Goal: Task Accomplishment & Management: Use online tool/utility

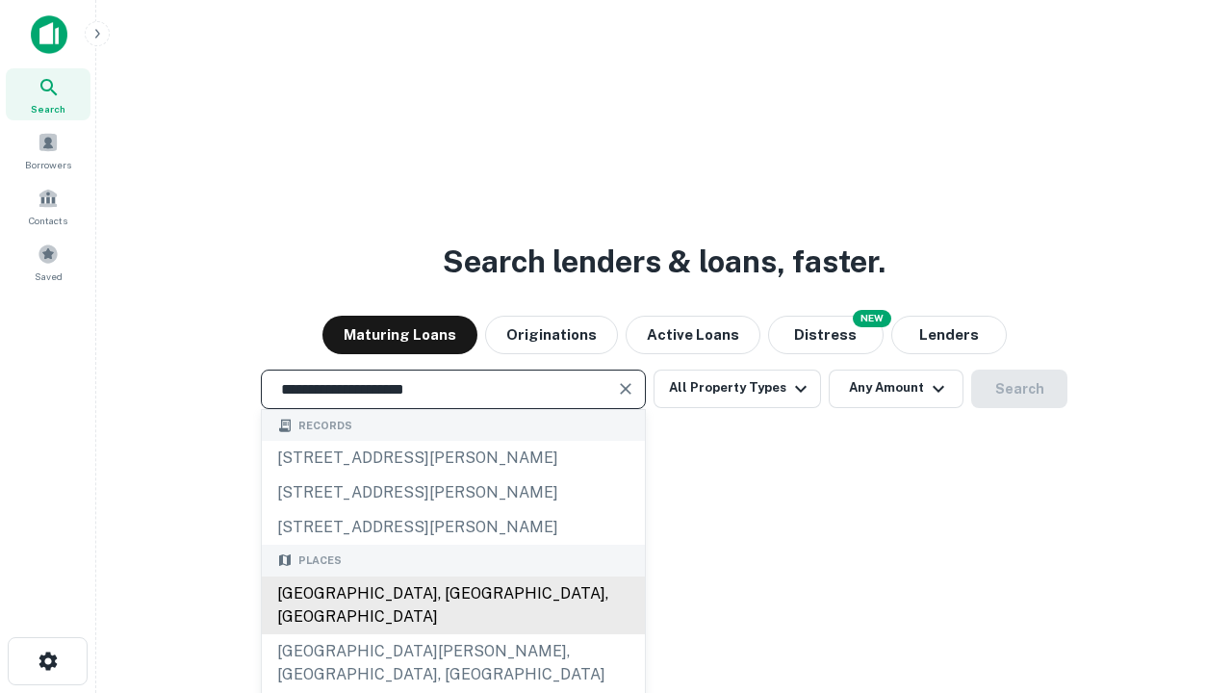
click at [452, 634] on div "Santa Monica, CA, USA" at bounding box center [453, 606] width 383 height 58
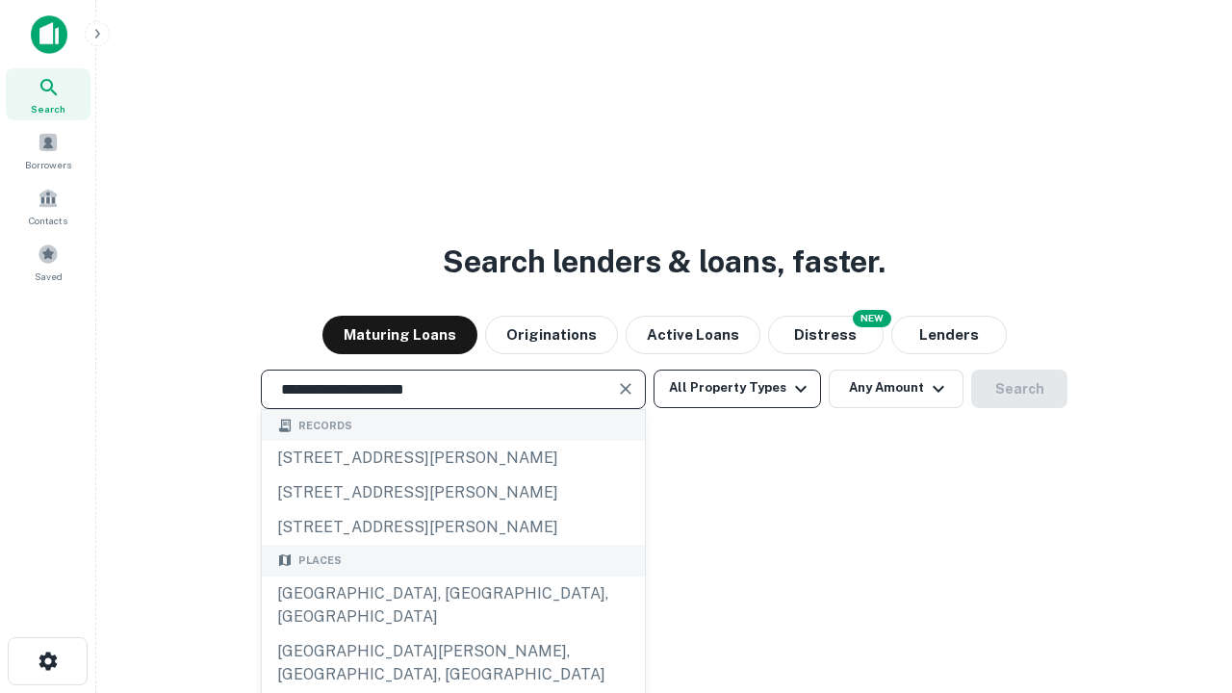
type input "**********"
click at [737, 388] on button "All Property Types" at bounding box center [738, 389] width 168 height 39
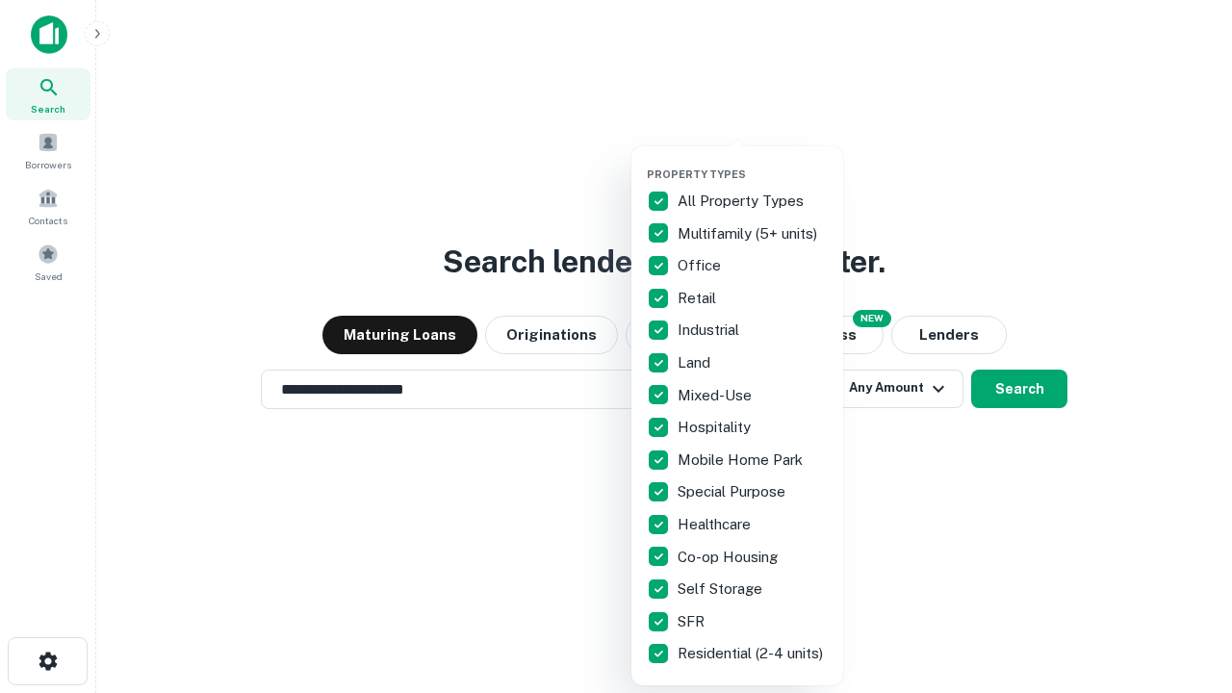
click at [753, 162] on button "button" at bounding box center [753, 162] width 212 height 1
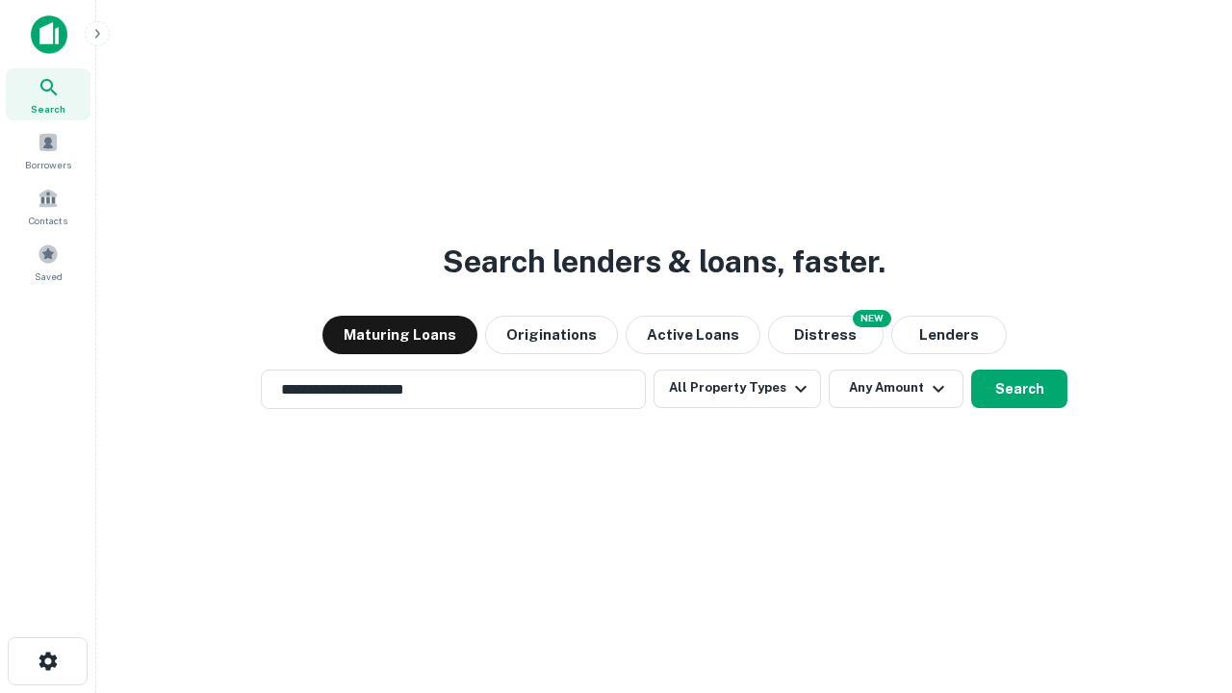
scroll to position [12, 232]
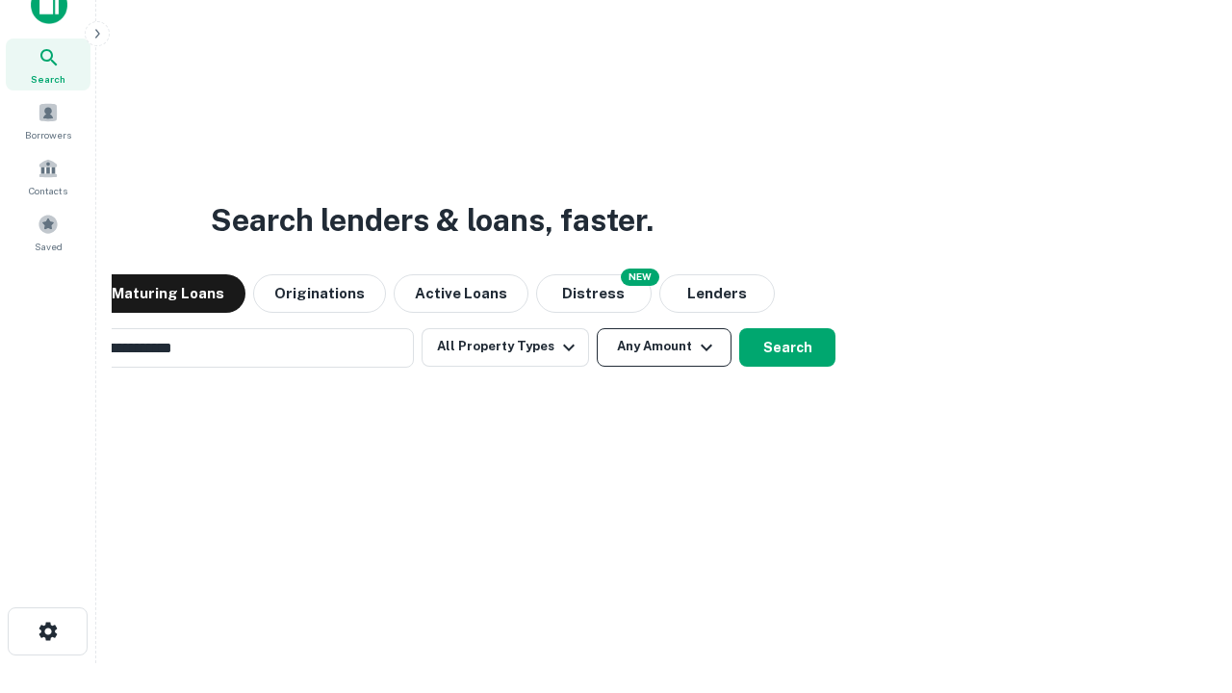
click at [597, 328] on button "Any Amount" at bounding box center [664, 347] width 135 height 39
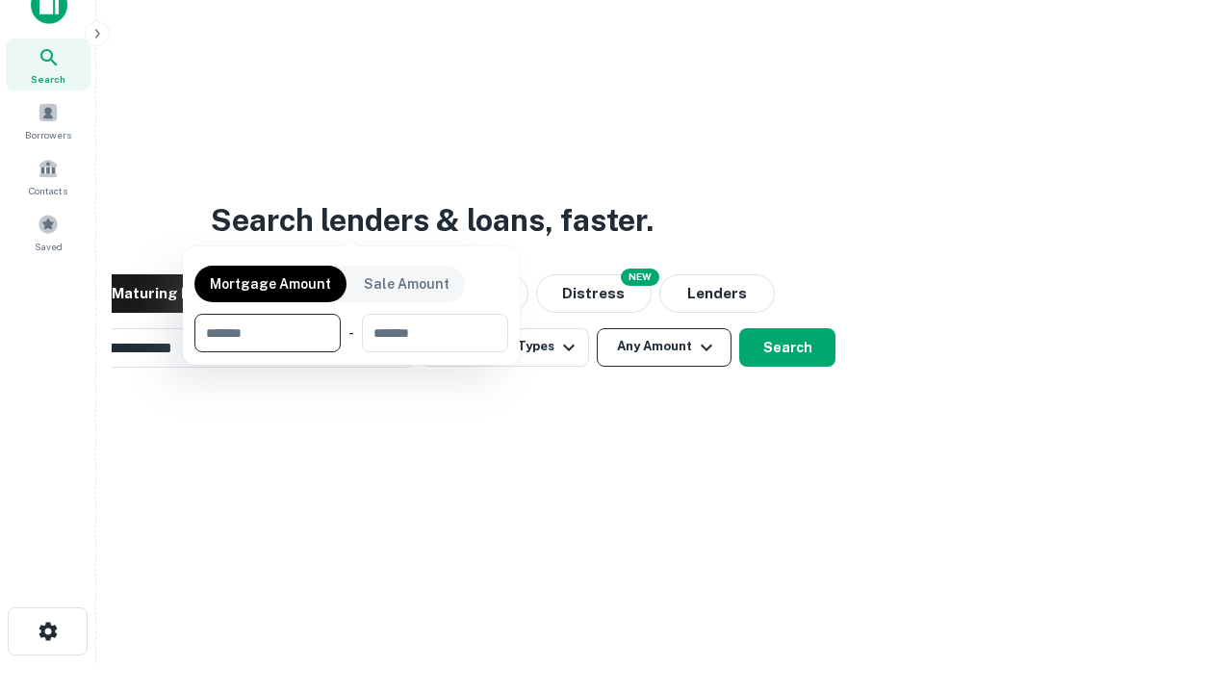
scroll to position [31, 0]
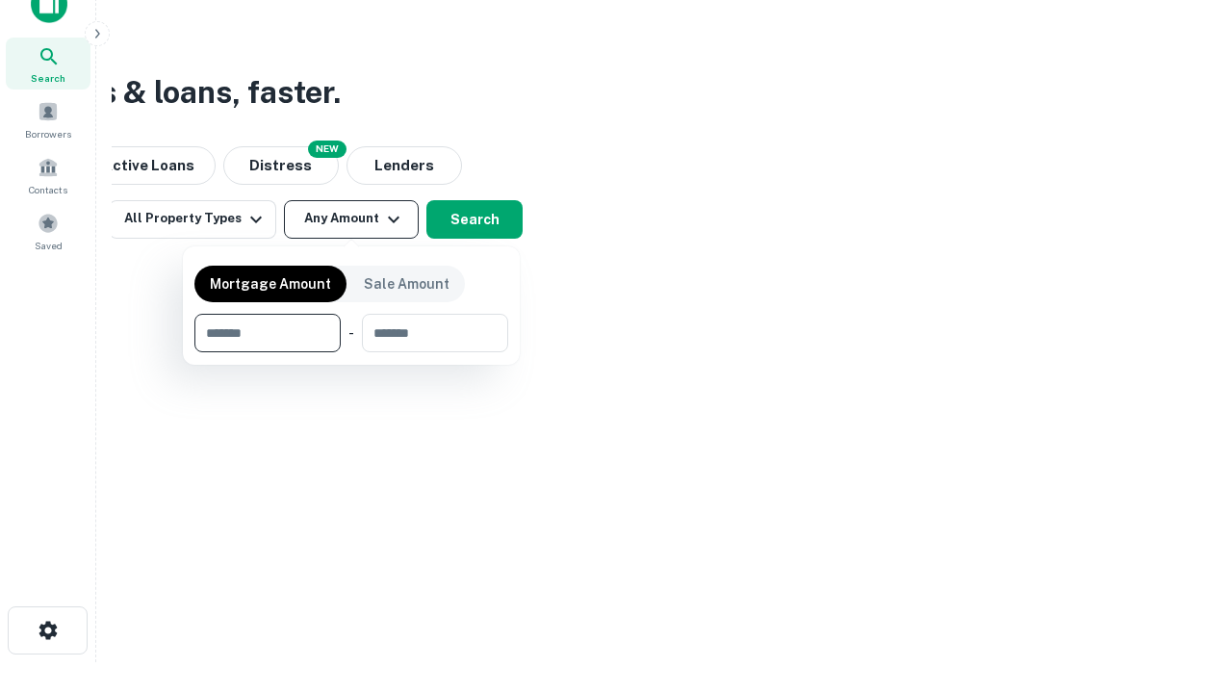
type input "*******"
click at [351, 352] on button "button" at bounding box center [351, 352] width 314 height 1
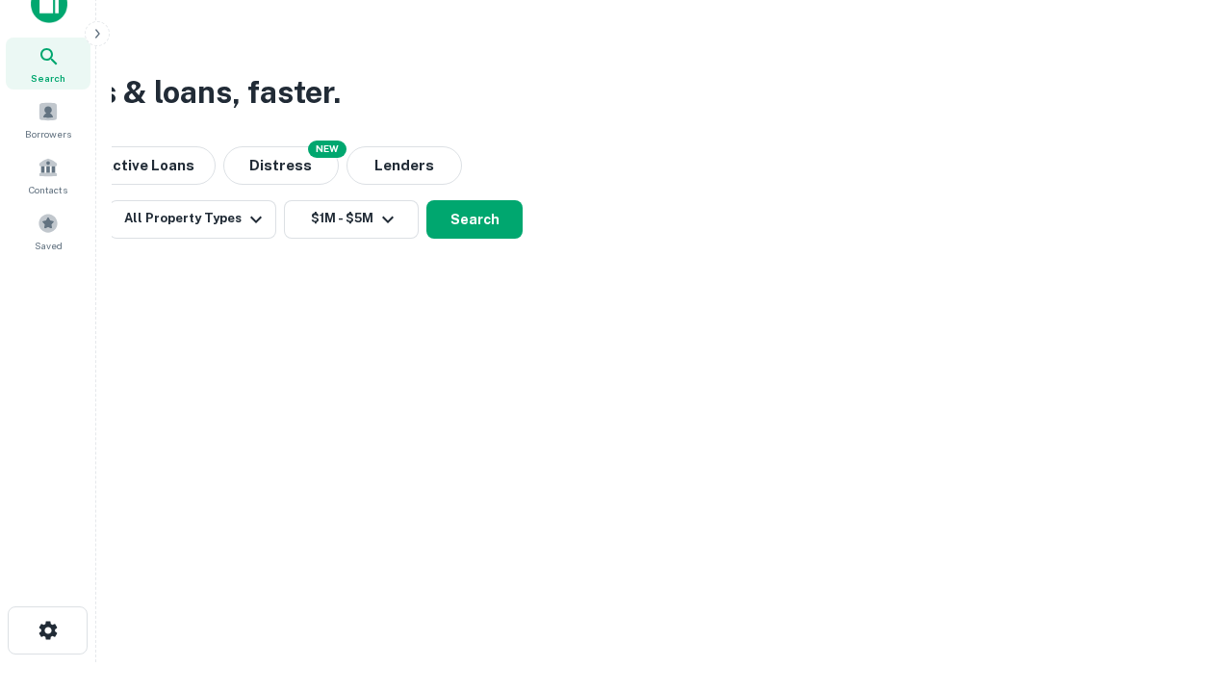
scroll to position [12, 355]
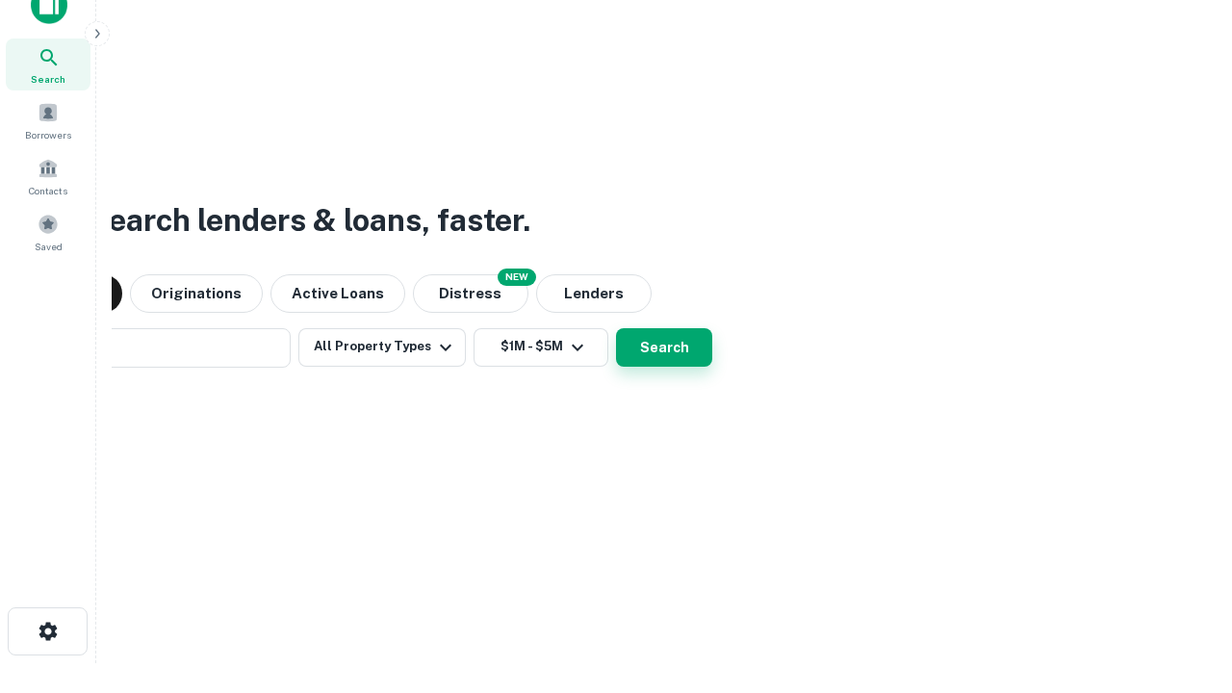
click at [616, 328] on button "Search" at bounding box center [664, 347] width 96 height 39
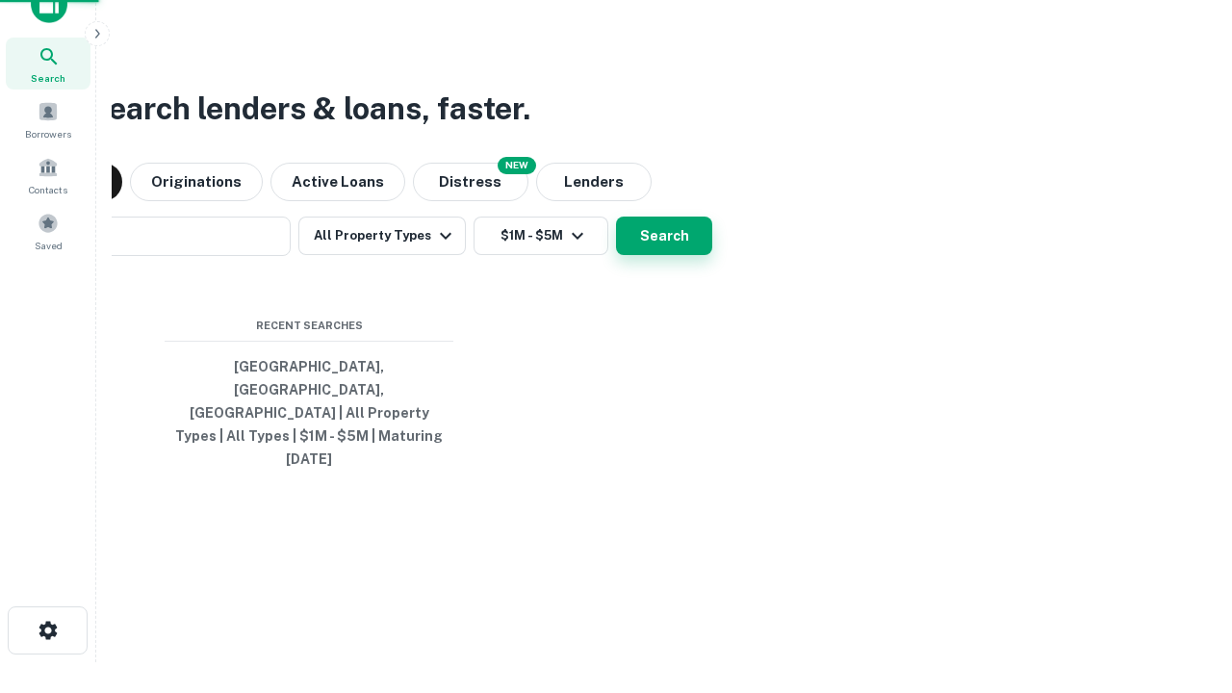
scroll to position [51, 545]
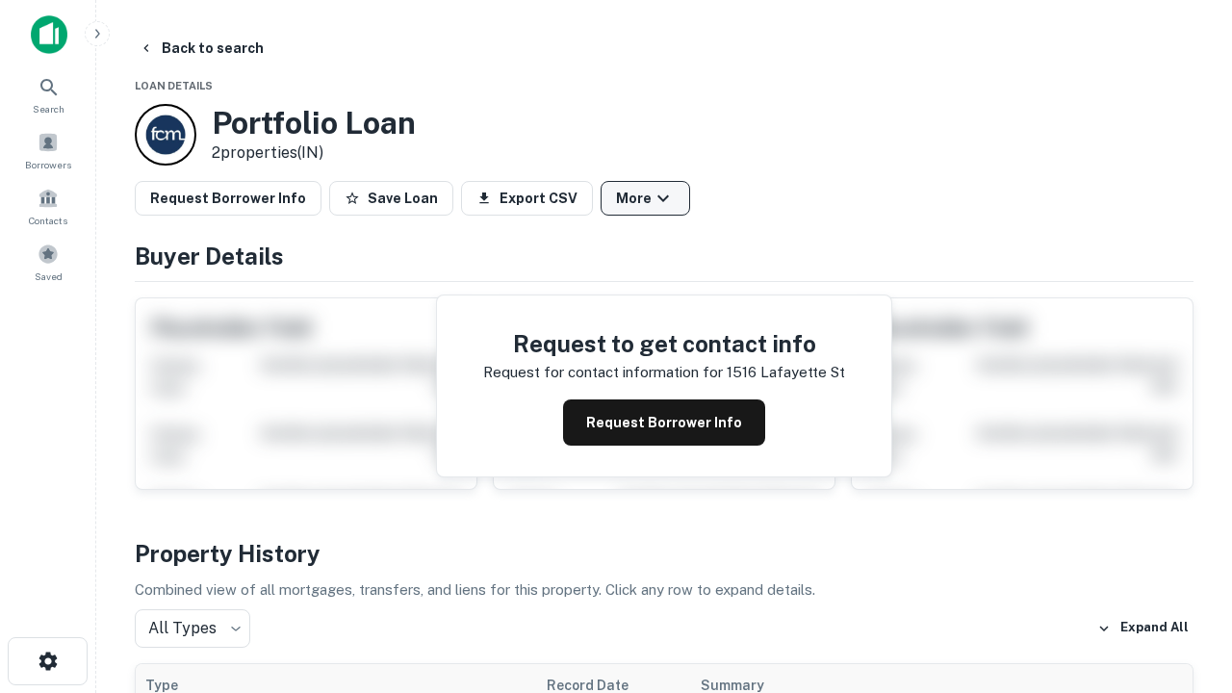
click at [645, 198] on button "More" at bounding box center [646, 198] width 90 height 35
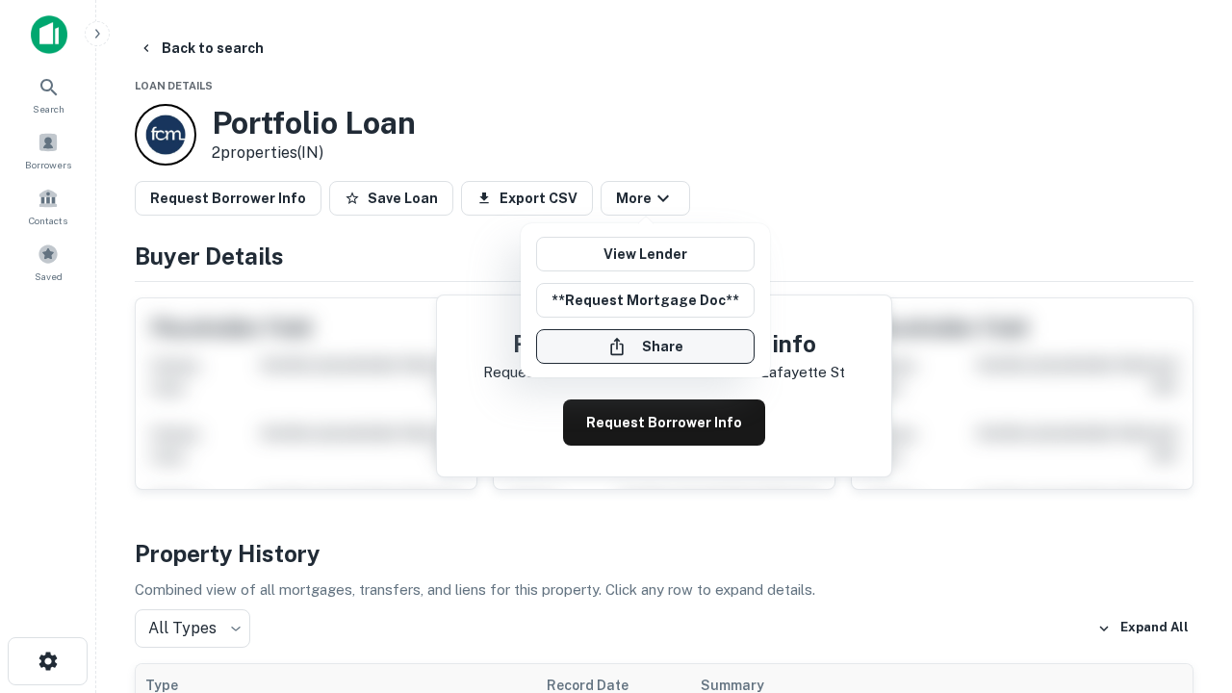
click at [645, 347] on button "Share" at bounding box center [645, 346] width 219 height 35
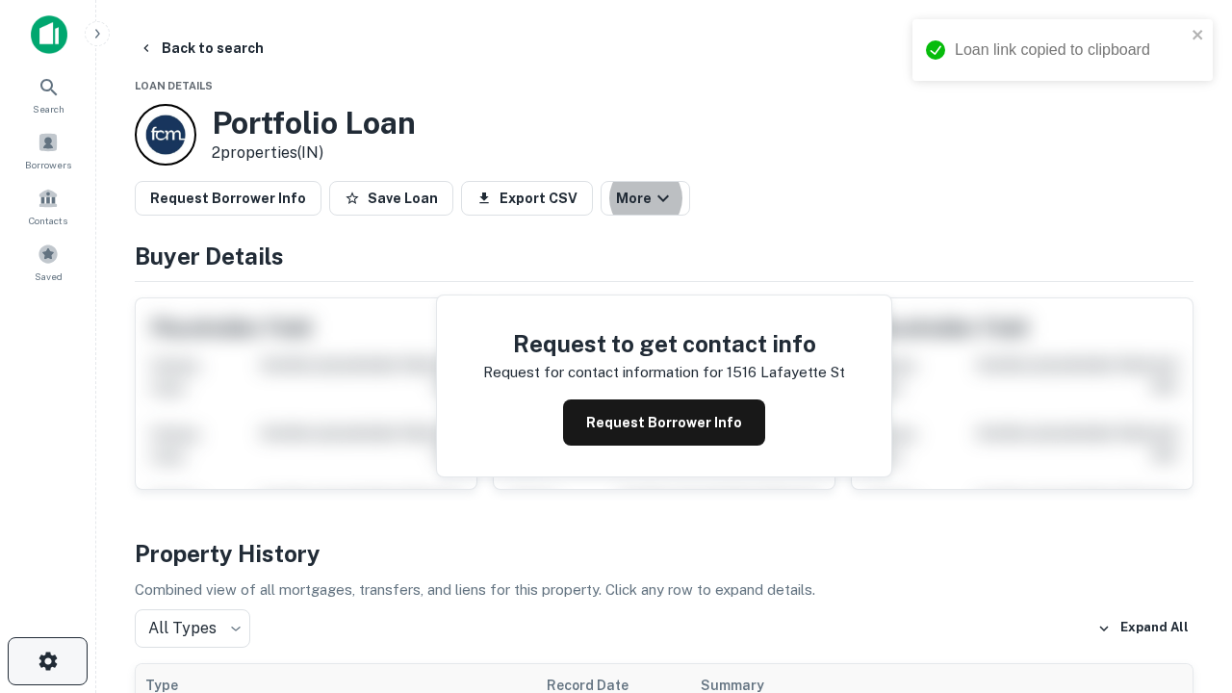
click at [47, 661] on icon "button" at bounding box center [48, 661] width 23 height 23
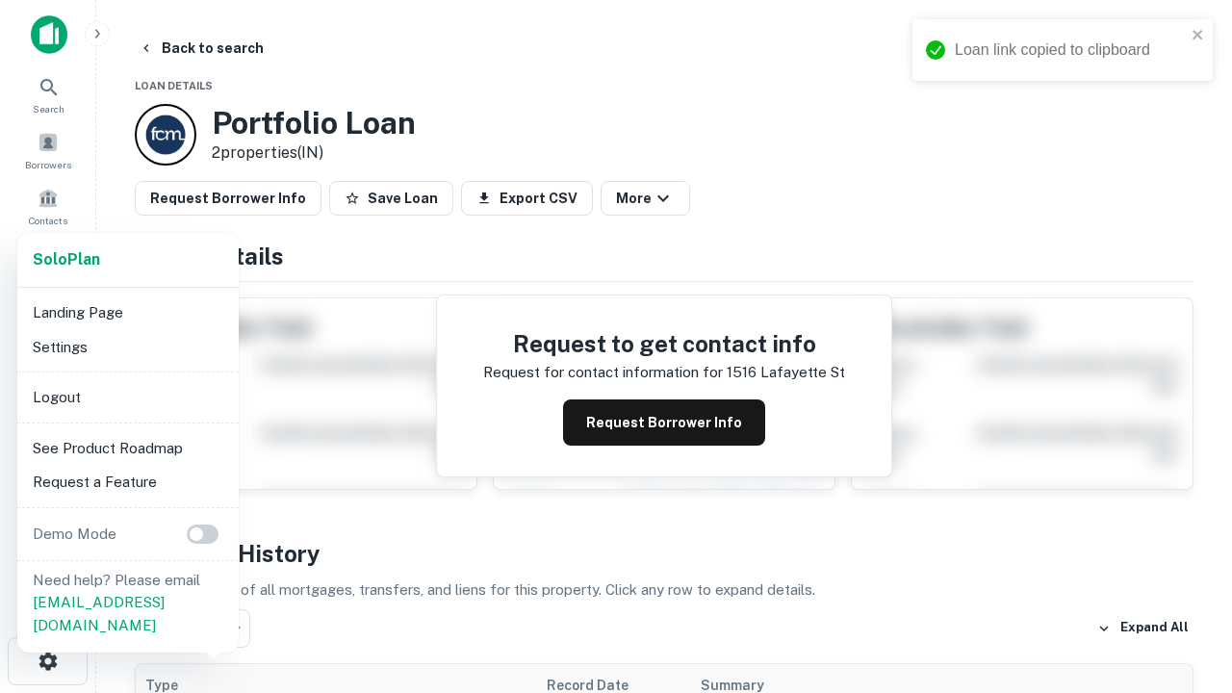
click at [127, 397] on li "Logout" at bounding box center [128, 397] width 206 height 35
